Goal: Information Seeking & Learning: Learn about a topic

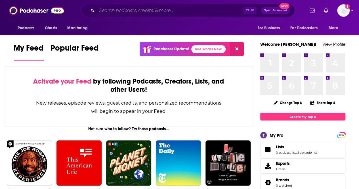
click at [167, 9] on input "Search podcasts, credits, & more..." at bounding box center [170, 10] width 147 height 9
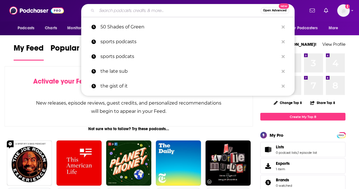
paste input "Future Ready Leadership"
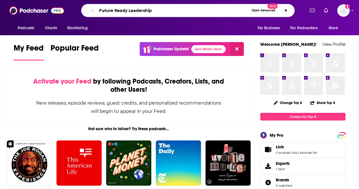
type input "Future Ready Leadership"
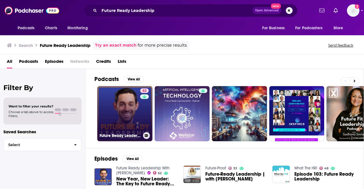
click at [126, 106] on link "62 Future Ready Leadership With [PERSON_NAME]" at bounding box center [124, 113] width 55 height 55
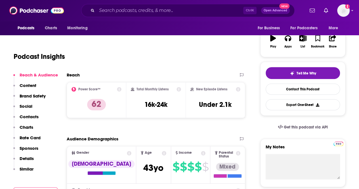
scroll to position [92, 0]
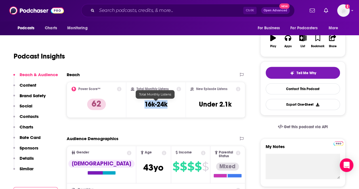
drag, startPoint x: 175, startPoint y: 105, endPoint x: 138, endPoint y: 105, distance: 36.9
click at [138, 105] on div "Total Monthly Listens 16k-24k" at bounding box center [156, 100] width 51 height 26
copy h3 "16k-24k"
click at [145, 58] on div "Podcast Insights" at bounding box center [127, 52] width 226 height 29
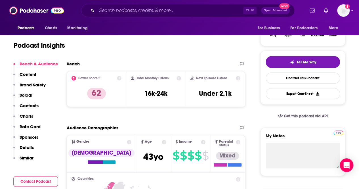
scroll to position [0, 0]
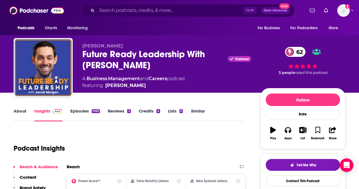
click at [81, 113] on link "Episodes 1063" at bounding box center [85, 114] width 30 height 13
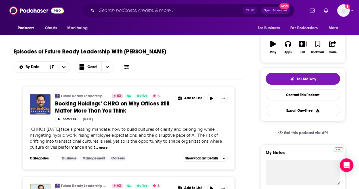
scroll to position [88, 0]
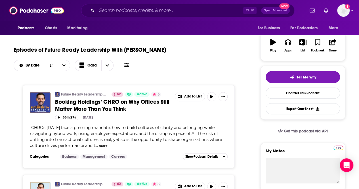
click at [101, 146] on button "more" at bounding box center [103, 145] width 9 height 5
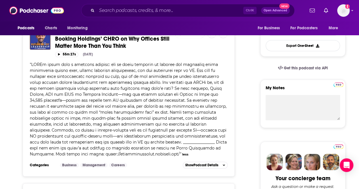
scroll to position [127, 0]
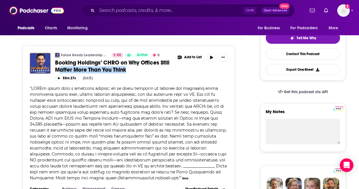
drag, startPoint x: 142, startPoint y: 73, endPoint x: 57, endPoint y: 68, distance: 84.8
click at [57, 68] on div "Future Ready Leadership With [PERSON_NAME] 62 Active 5 Booking Holdings’ CHRO o…" at bounding box center [141, 64] width 173 height 23
click at [127, 119] on span at bounding box center [128, 133] width 197 height 95
drag, startPoint x: 192, startPoint y: 74, endPoint x: 55, endPoint y: 61, distance: 137.6
click at [55, 61] on div "Future Ready Leadership With [PERSON_NAME] 62 Active 5 Booking Holdings’ CHRO o…" at bounding box center [141, 67] width 173 height 28
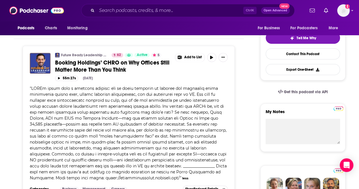
drag, startPoint x: 55, startPoint y: 61, endPoint x: 144, endPoint y: 75, distance: 90.9
click at [144, 75] on div "Future Ready Leadership With [PERSON_NAME] 62 Active 5 Booking Holdings’ CHRO o…" at bounding box center [129, 67] width 198 height 28
click at [138, 119] on span at bounding box center [128, 133] width 197 height 95
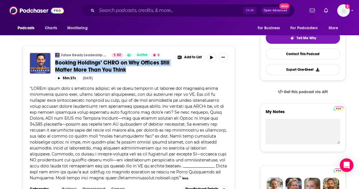
drag, startPoint x: 55, startPoint y: 59, endPoint x: 137, endPoint y: 68, distance: 82.9
click at [137, 68] on div "Future Ready Leadership With [PERSON_NAME] 62 Active 5 Booking Holdings’ CHRO o…" at bounding box center [129, 67] width 198 height 28
copy span "Booking Holdings’ CHRO on Why Offices Still Matter More Than You Think"
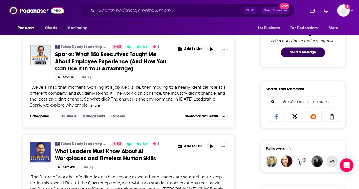
scroll to position [295, 0]
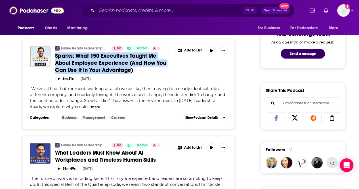
drag, startPoint x: 53, startPoint y: 54, endPoint x: 130, endPoint y: 73, distance: 79.2
click at [130, 73] on div "Future Ready Leadership With [PERSON_NAME] 62 Active 5 Sparks: What 150 Executi…" at bounding box center [129, 63] width 198 height 35
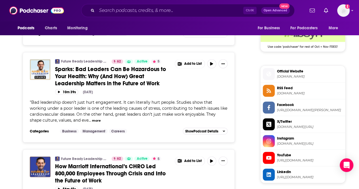
scroll to position [468, 0]
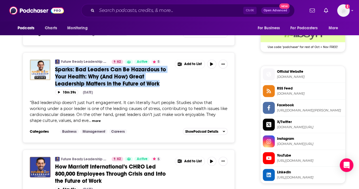
drag, startPoint x: 55, startPoint y: 65, endPoint x: 162, endPoint y: 79, distance: 108.8
click at [162, 79] on div "Future Ready Leadership With [PERSON_NAME] 62 Active 5 Sparks: Bad Leaders Can …" at bounding box center [129, 76] width 198 height 35
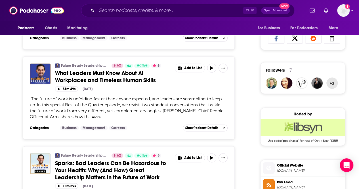
scroll to position [373, 0]
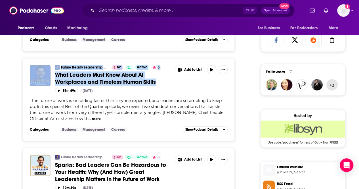
drag, startPoint x: 52, startPoint y: 71, endPoint x: 157, endPoint y: 80, distance: 105.5
click at [157, 80] on div "Future Ready Leadership With [PERSON_NAME] 62 Active 5 What Leaders Must Know A…" at bounding box center [129, 79] width 198 height 28
copy div "Future Ready Leadership With [PERSON_NAME] 62 Active 5 What Leaders Must Know A…"
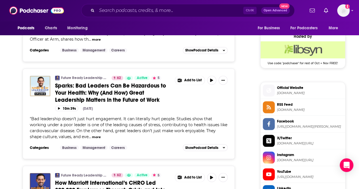
scroll to position [458, 0]
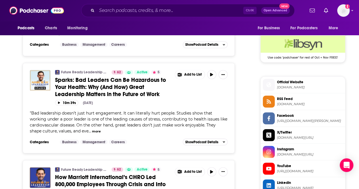
click at [98, 129] on button "more" at bounding box center [96, 131] width 9 height 5
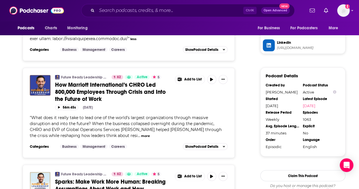
scroll to position [595, 0]
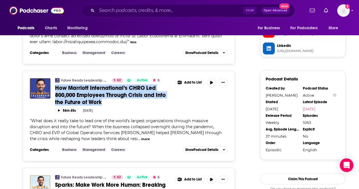
drag, startPoint x: 55, startPoint y: 82, endPoint x: 107, endPoint y: 97, distance: 55.0
click at [107, 97] on div "Future Ready Leadership With [PERSON_NAME] 62 Active 5 How Marriott Internation…" at bounding box center [129, 95] width 198 height 35
copy span "How Marriott International’s CHRO Led 800,000 Employees Through Crisis and Into…"
click at [141, 137] on button "more" at bounding box center [145, 139] width 9 height 5
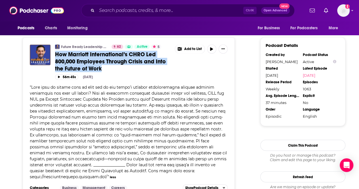
scroll to position [628, 0]
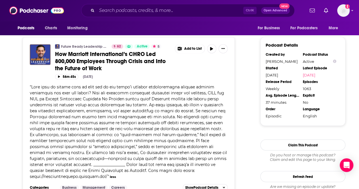
click at [24, 67] on div "Future Ready Leadership With [PERSON_NAME] 62 Active 5 How Marriott Internation…" at bounding box center [129, 118] width 212 height 162
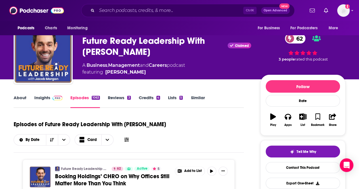
scroll to position [0, 0]
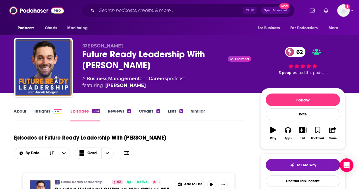
click at [45, 112] on link "Insights" at bounding box center [48, 114] width 28 height 13
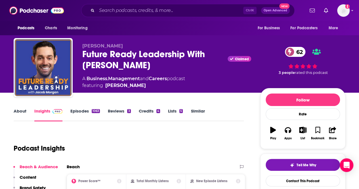
drag, startPoint x: 45, startPoint y: 112, endPoint x: 17, endPoint y: 110, distance: 28.2
click at [17, 110] on link "About" at bounding box center [20, 114] width 13 height 13
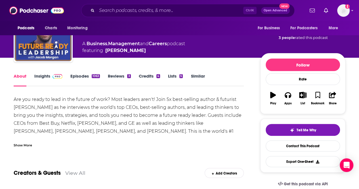
scroll to position [43, 0]
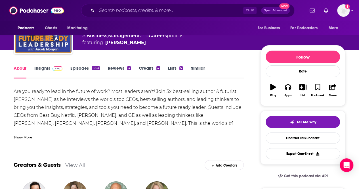
click at [22, 138] on div "Show More" at bounding box center [23, 136] width 18 height 5
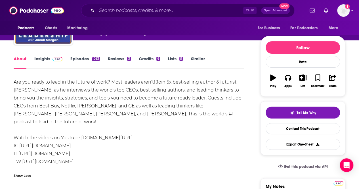
scroll to position [53, 0]
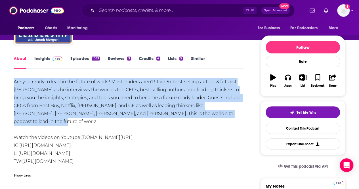
drag, startPoint x: 191, startPoint y: 111, endPoint x: 3, endPoint y: 82, distance: 191.2
copy div "Are you ready to lead in the future of work? Most leaders aren't! Join 5x best-…"
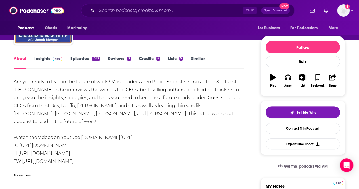
scroll to position [0, 0]
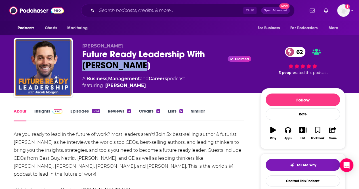
drag, startPoint x: 143, startPoint y: 65, endPoint x: 81, endPoint y: 65, distance: 62.5
click at [81, 65] on div "[PERSON_NAME] Future Ready Leadership With [PERSON_NAME] Claimed 62 A Business …" at bounding box center [180, 68] width 332 height 61
copy h1 "[PERSON_NAME]"
click at [78, 109] on link "Episodes 1063" at bounding box center [85, 114] width 30 height 13
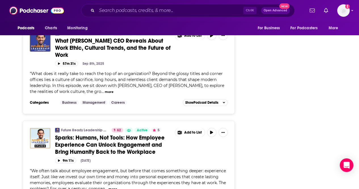
scroll to position [833, 0]
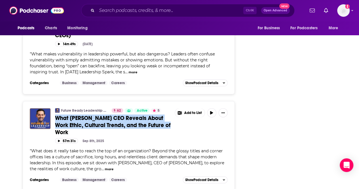
drag, startPoint x: 176, startPoint y: 118, endPoint x: 55, endPoint y: 112, distance: 122.0
click at [55, 112] on div "Future Ready Leadership With [PERSON_NAME] 62 Active 5 What [PERSON_NAME] CEO R…" at bounding box center [129, 125] width 198 height 35
copy span "What [PERSON_NAME] CEO Reveals About Work Ethic, Cultural Trends, and the Futur…"
